Goal: Task Accomplishment & Management: Manage account settings

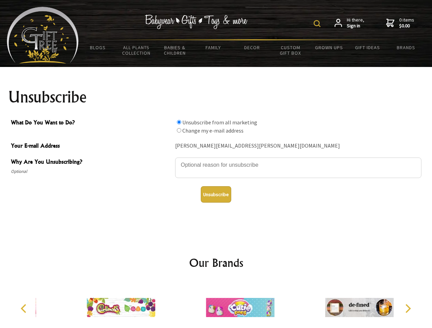
click at [318, 24] on img at bounding box center [317, 23] width 7 height 7
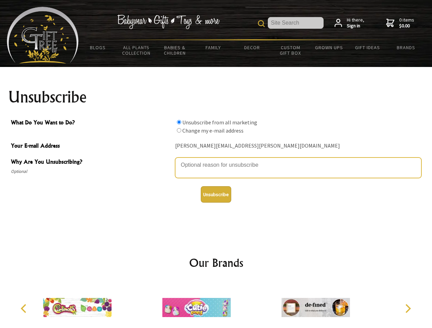
click at [216, 160] on textarea "Why Are You Unsubscribing?" at bounding box center [298, 168] width 246 height 21
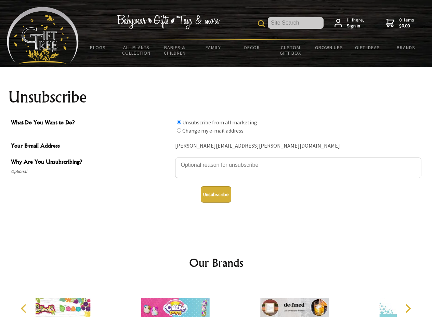
click at [179, 122] on input "What Do You Want to Do?" at bounding box center [179, 122] width 4 height 4
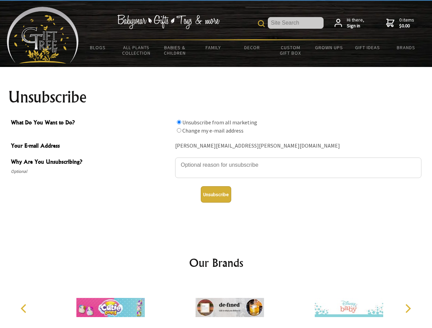
click at [179, 130] on input "What Do You Want to Do?" at bounding box center [179, 130] width 4 height 4
radio input "true"
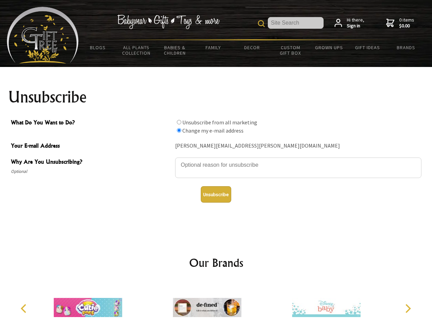
click at [216, 195] on button "Unsubscribe" at bounding box center [216, 194] width 30 height 16
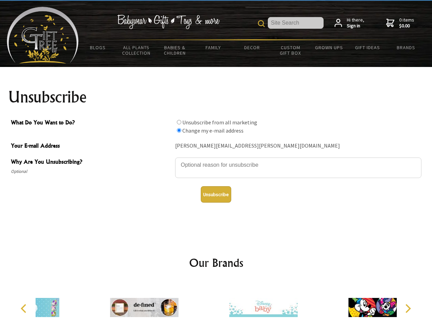
click at [25, 309] on icon "Previous" at bounding box center [24, 308] width 9 height 9
